Goal: Task Accomplishment & Management: Manage account settings

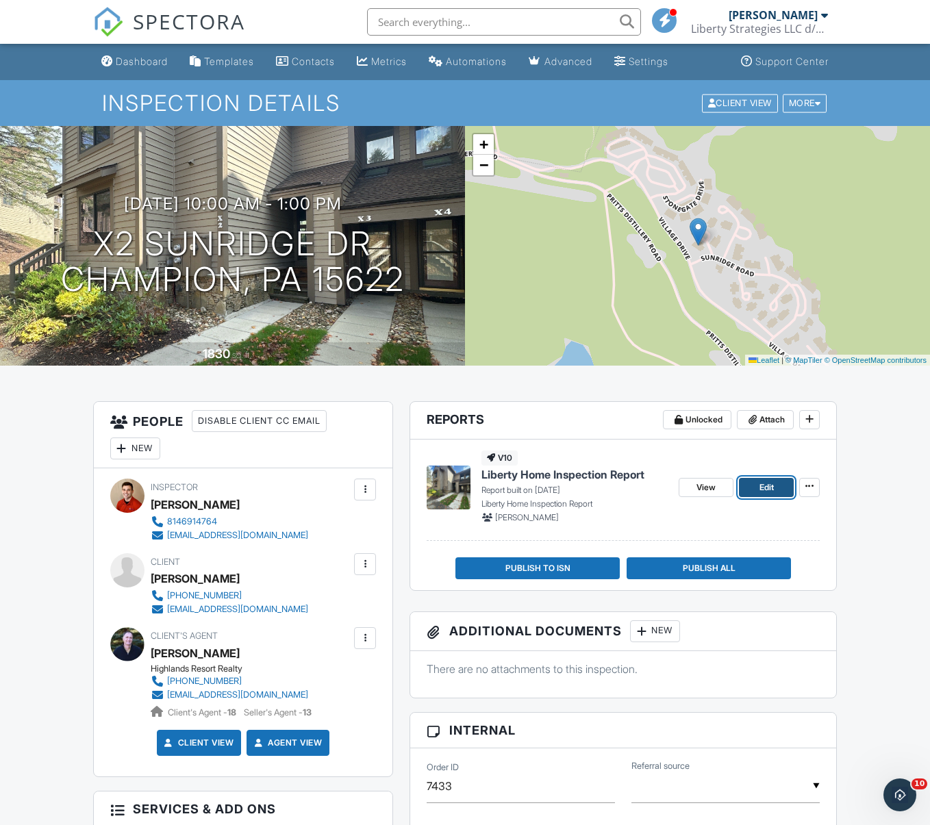
click at [767, 489] on span "Edit" at bounding box center [767, 488] width 14 height 14
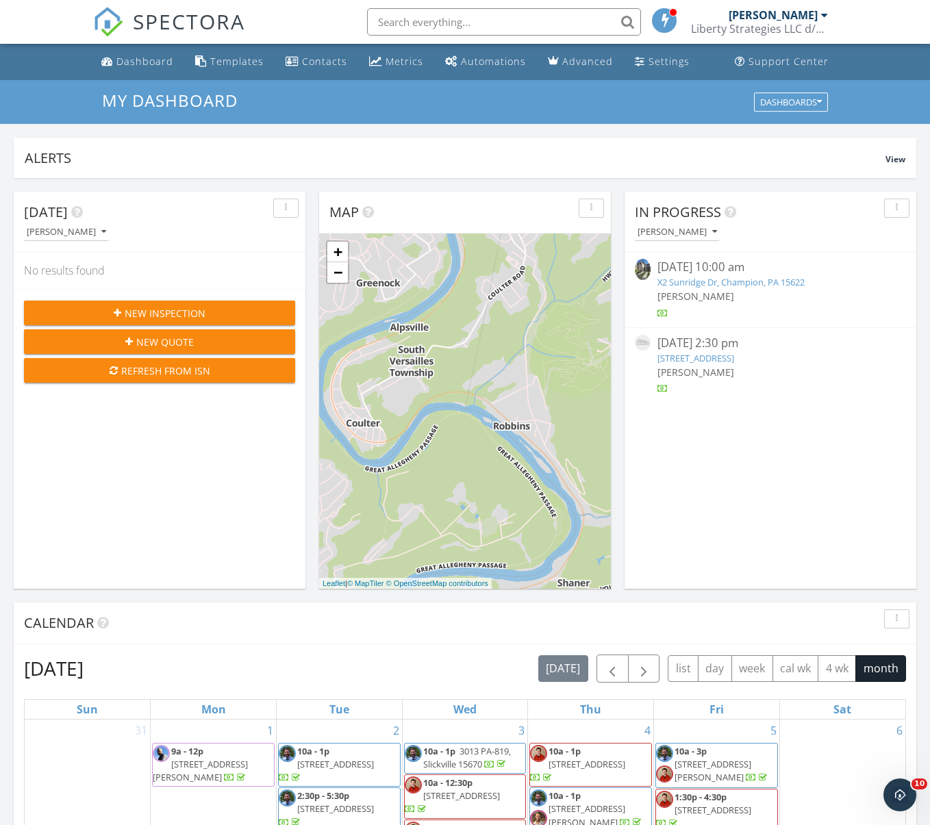
click at [730, 285] on link "X2 Sunridge Dr, Champion, PA 15622" at bounding box center [731, 282] width 147 height 12
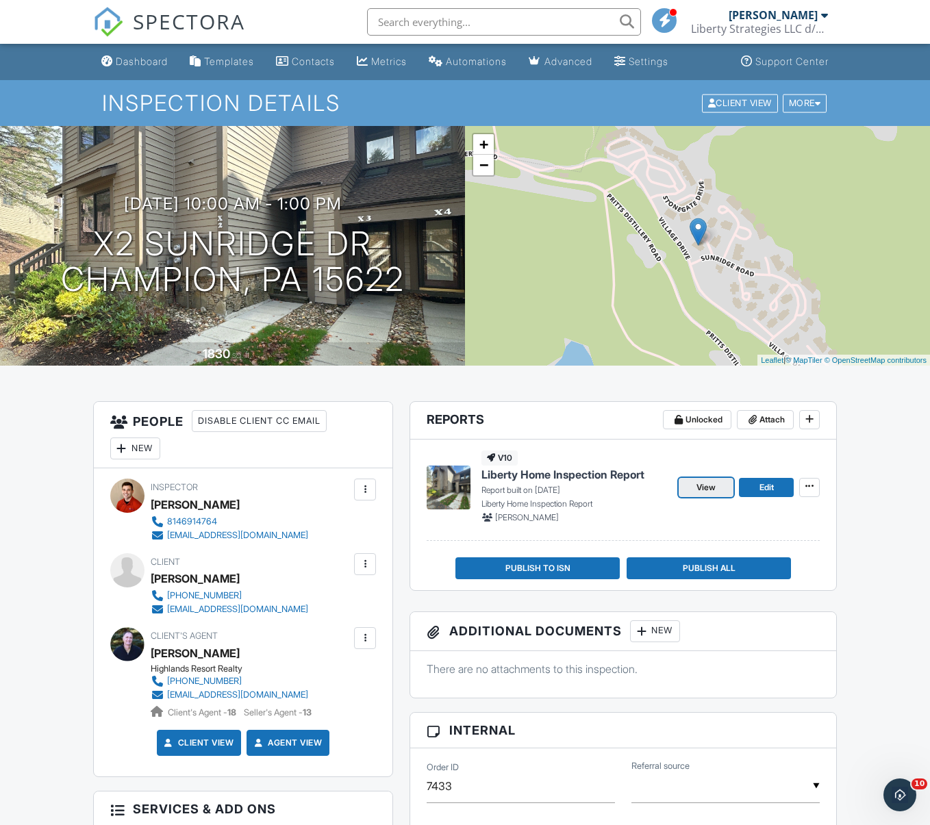
click at [717, 487] on link "View" at bounding box center [706, 487] width 55 height 19
click at [121, 53] on link "Dashboard" at bounding box center [134, 61] width 77 height 25
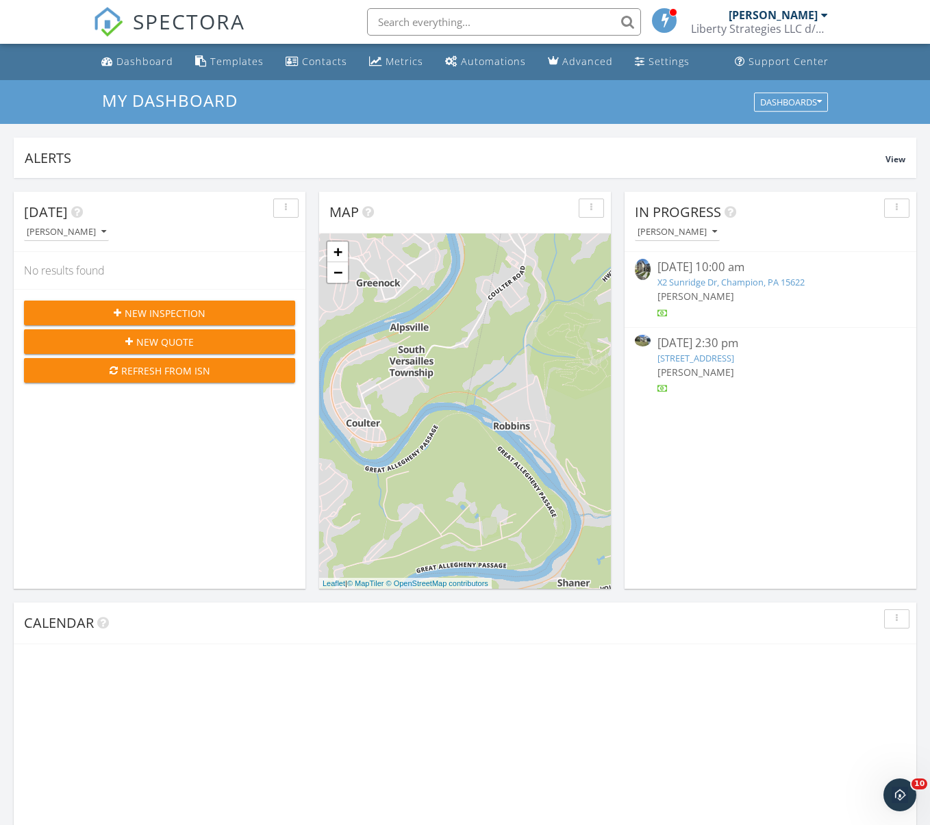
scroll to position [13, 0]
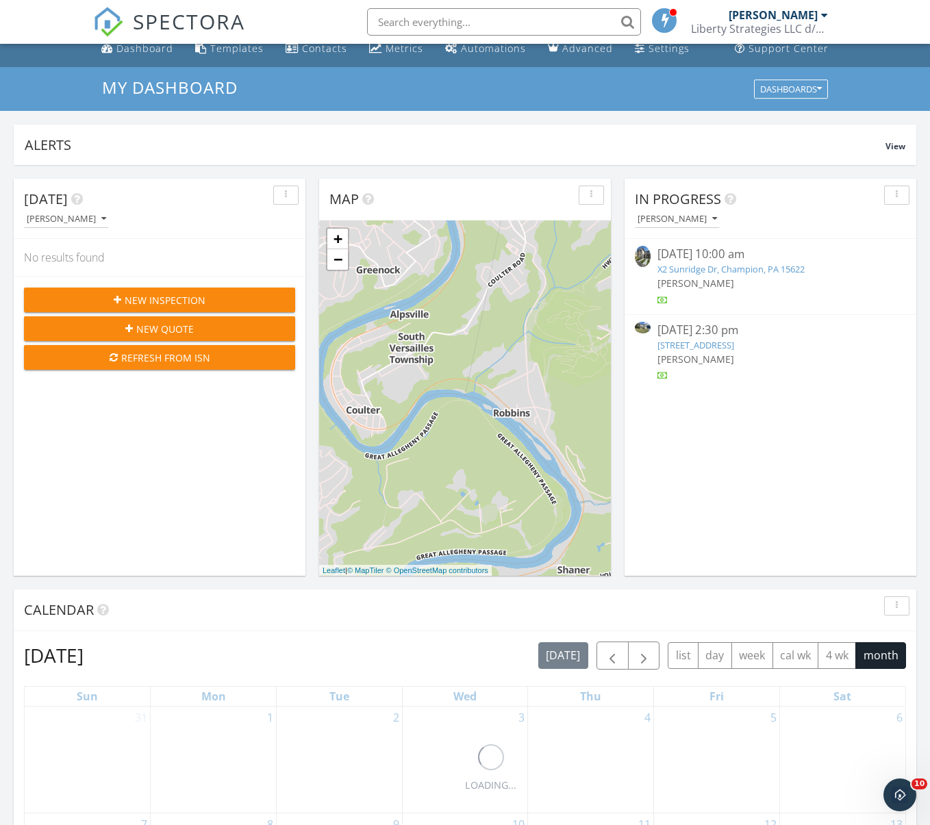
click at [734, 342] on link "[STREET_ADDRESS]" at bounding box center [696, 345] width 77 height 12
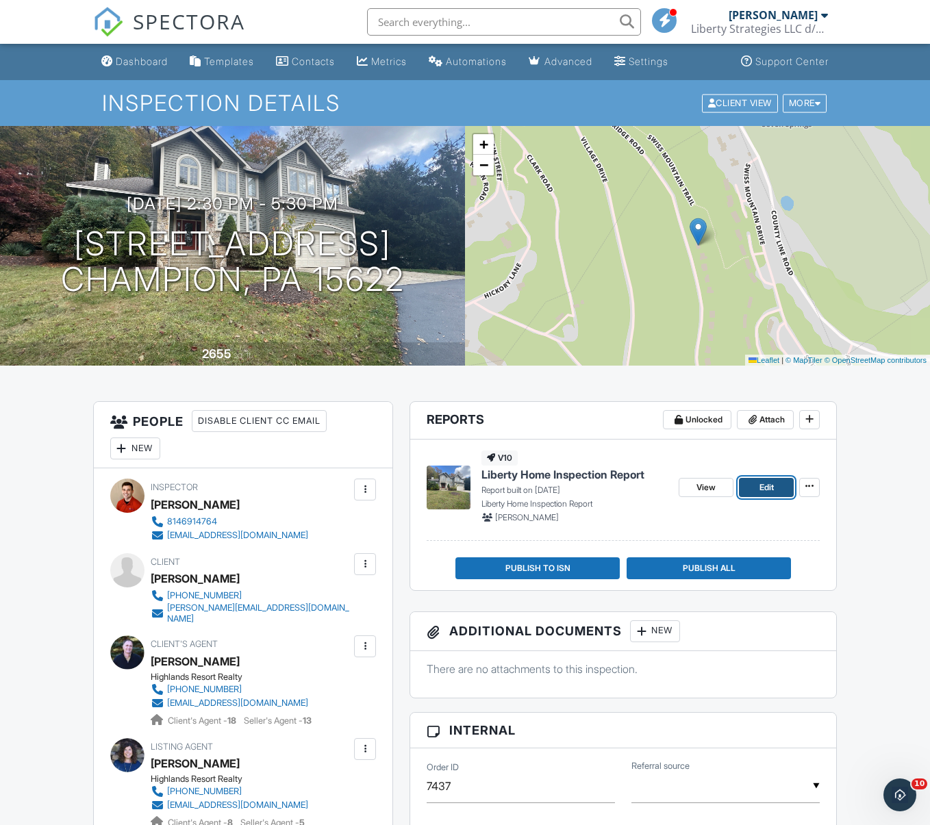
click at [753, 490] on link "Edit" at bounding box center [766, 487] width 55 height 19
